Goal: Information Seeking & Learning: Learn about a topic

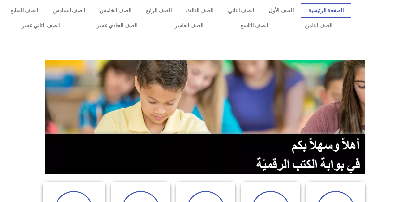
scroll to position [162, 0]
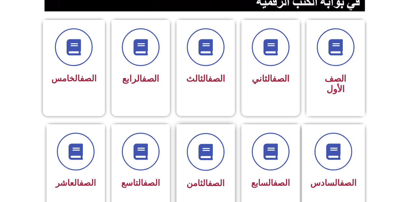
click at [187, 133] on div at bounding box center [205, 152] width 41 height 38
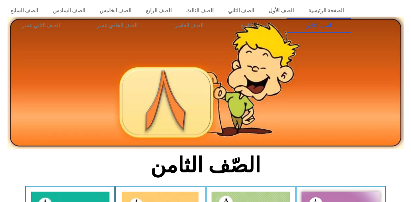
scroll to position [227, 0]
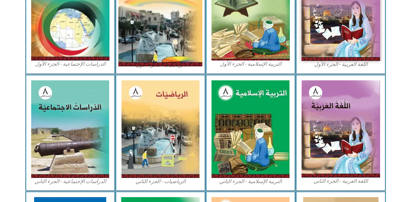
click at [160, 20] on img at bounding box center [161, 12] width 84 height 107
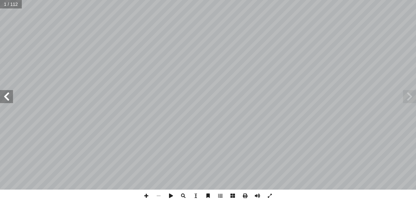
click at [3, 98] on span at bounding box center [6, 96] width 13 height 13
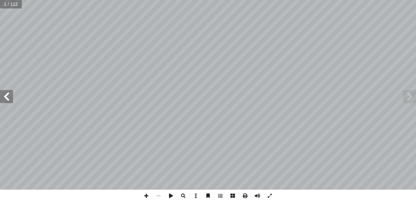
click at [3, 98] on span at bounding box center [6, 96] width 13 height 13
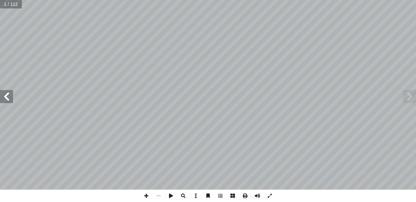
click at [3, 98] on span at bounding box center [6, 96] width 13 height 13
click at [255, 192] on span at bounding box center [257, 195] width 12 height 12
click at [10, 102] on span at bounding box center [6, 96] width 13 height 13
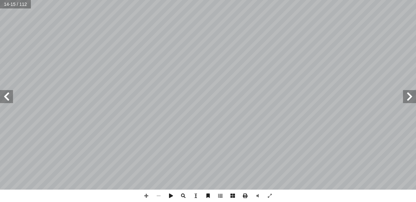
click at [10, 102] on span at bounding box center [6, 96] width 13 height 13
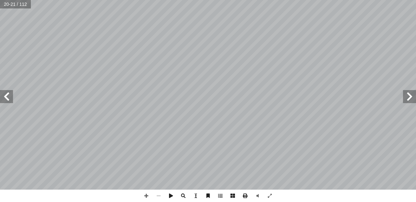
click at [10, 100] on span at bounding box center [6, 96] width 13 height 13
click at [8, 97] on span at bounding box center [6, 96] width 13 height 13
click at [149, 192] on span at bounding box center [146, 195] width 12 height 12
click at [144, 196] on span at bounding box center [146, 195] width 12 height 12
